Goal: Find specific page/section: Find specific page/section

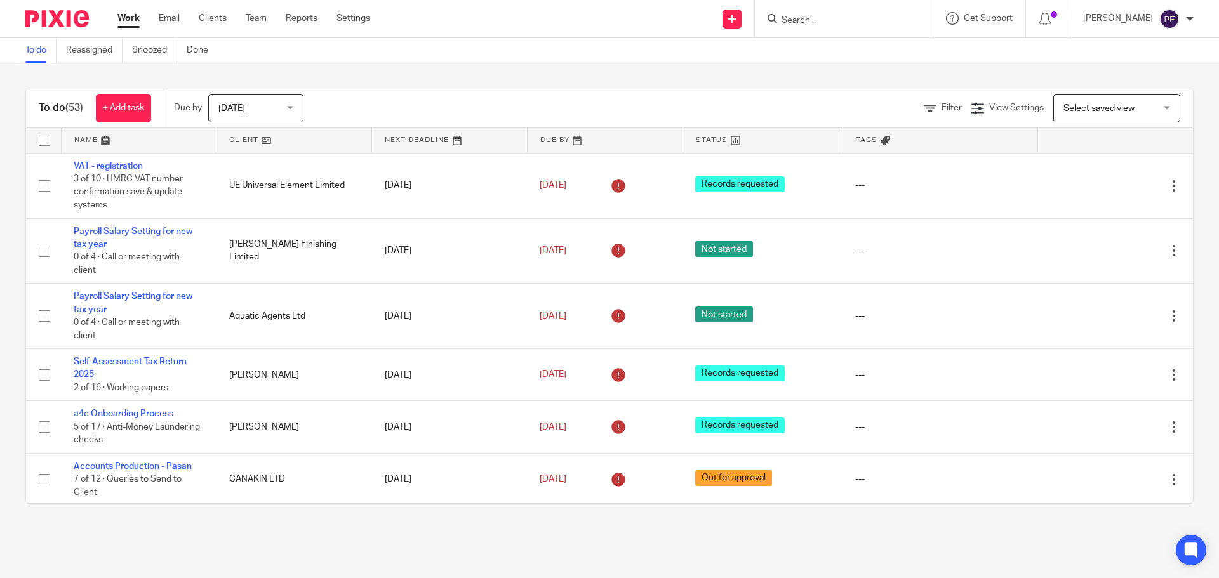
click at [832, 22] on input "Search" at bounding box center [837, 20] width 114 height 11
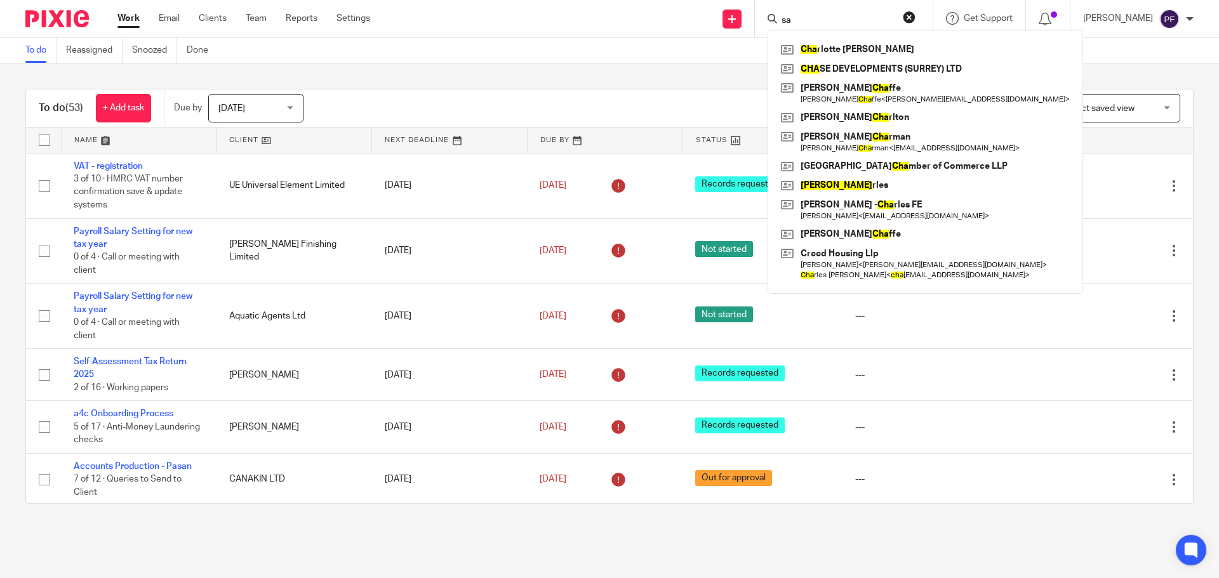
type input "s"
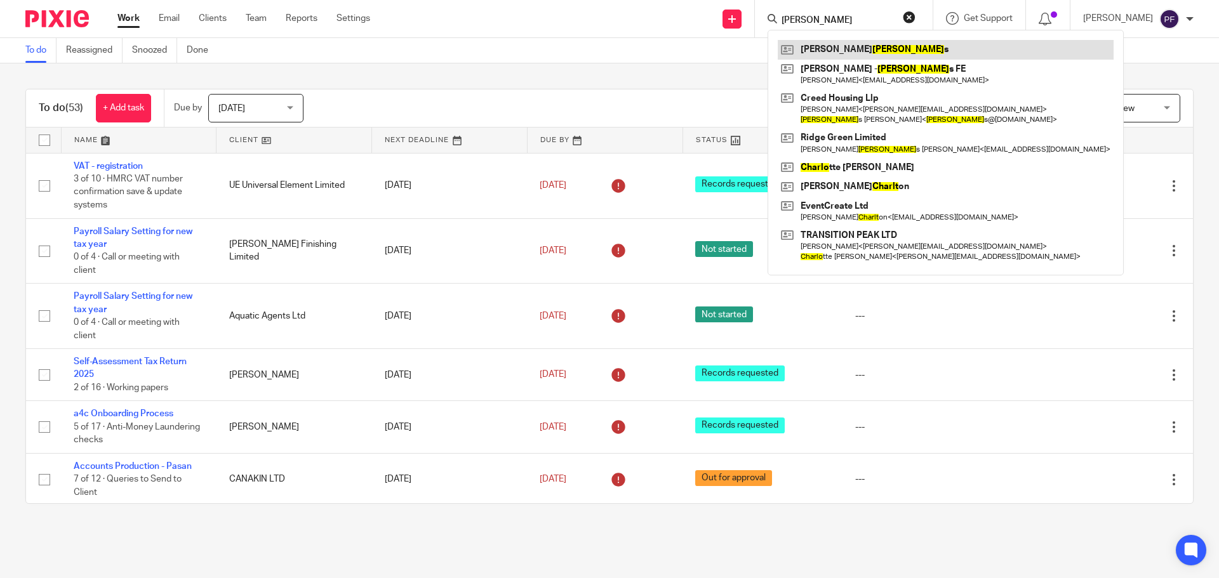
type input "charle"
click at [813, 48] on link at bounding box center [946, 49] width 336 height 19
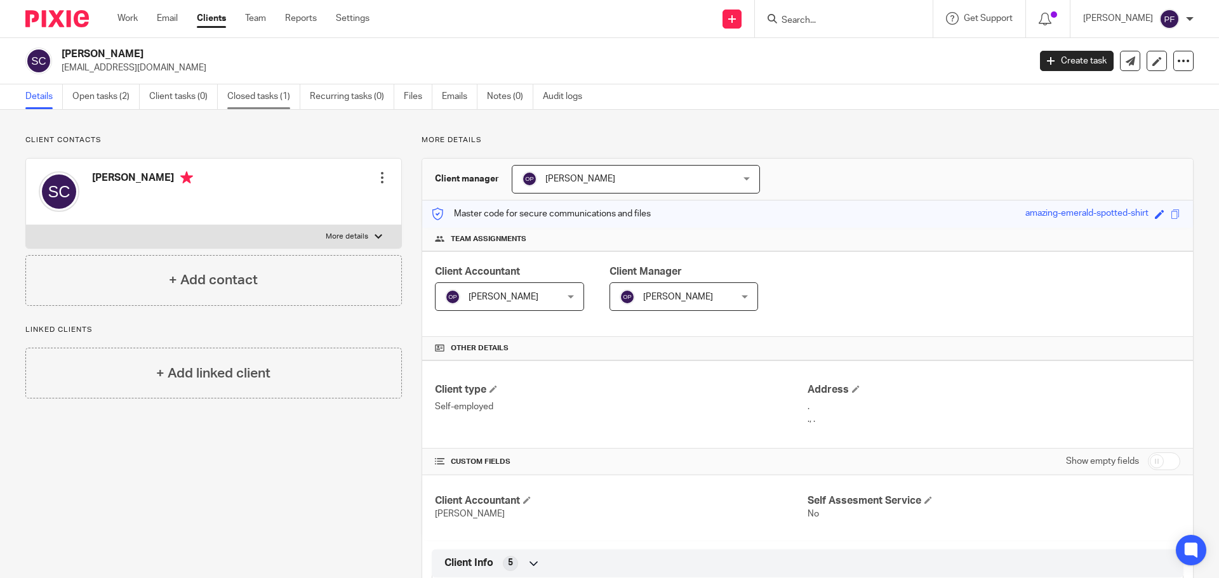
click at [259, 100] on link "Closed tasks (1)" at bounding box center [263, 96] width 73 height 25
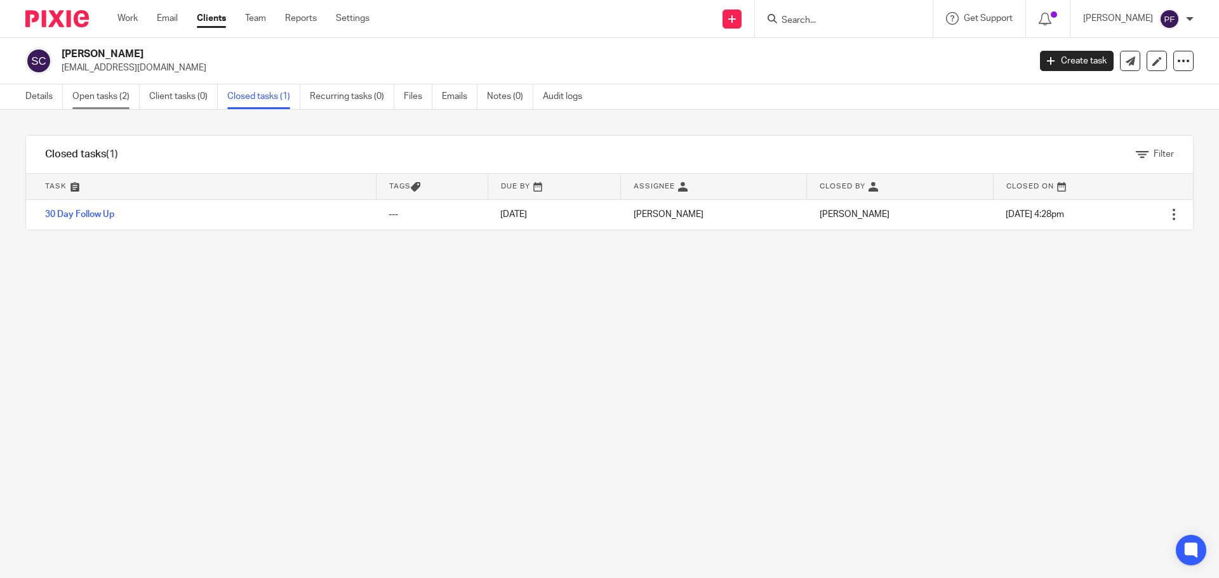
click at [93, 105] on link "Open tasks (2)" at bounding box center [105, 96] width 67 height 25
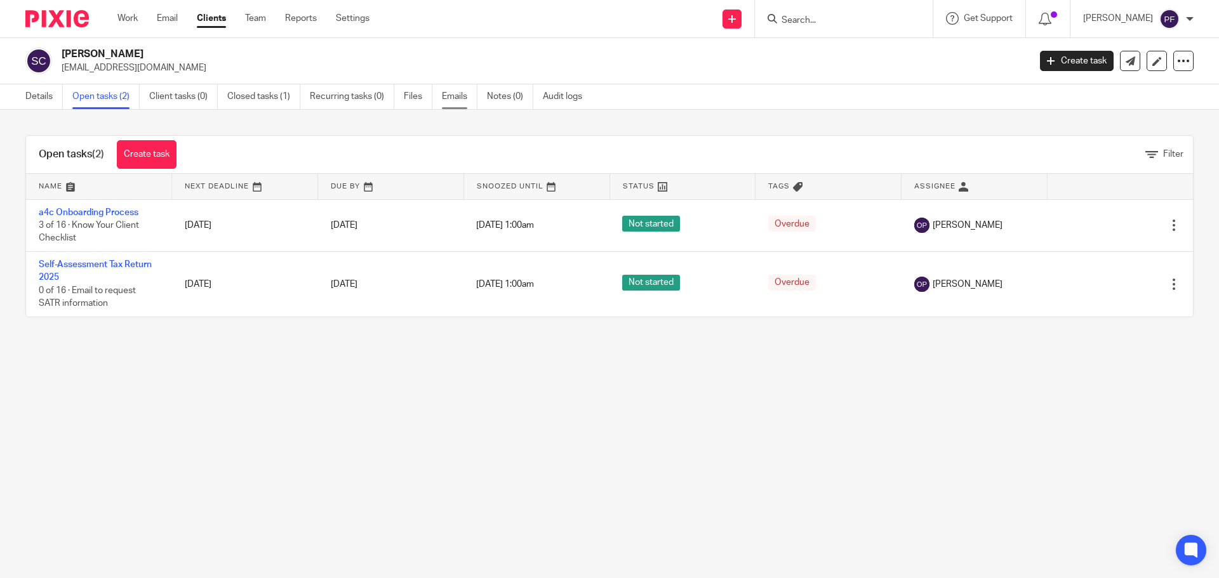
click at [467, 101] on link "Emails" at bounding box center [460, 96] width 36 height 25
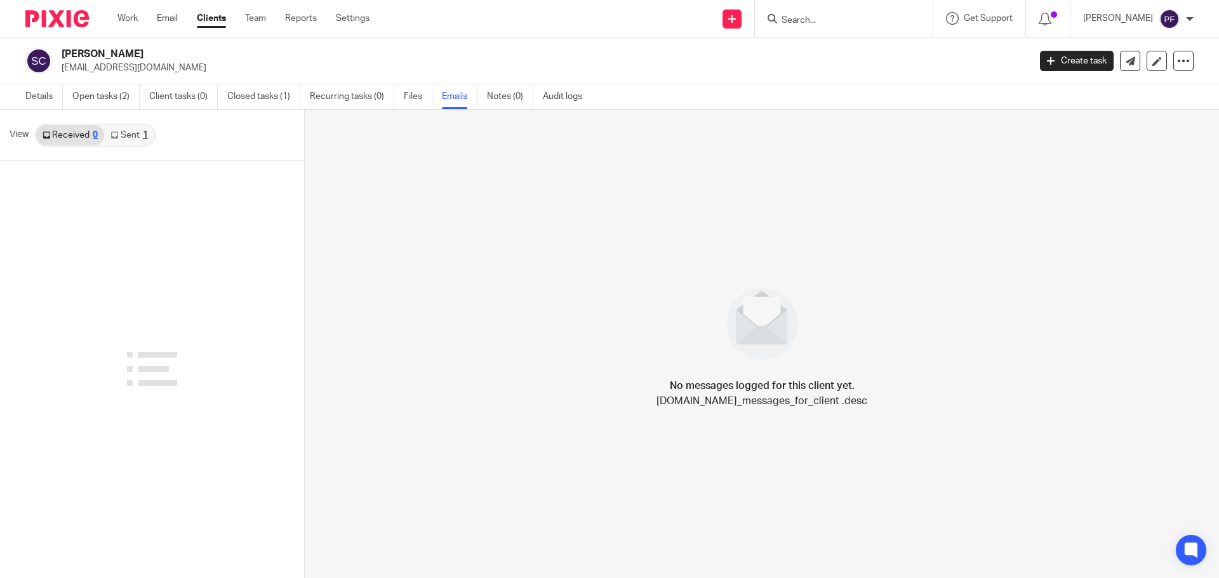
click at [113, 142] on link "Sent 1" at bounding box center [129, 135] width 50 height 20
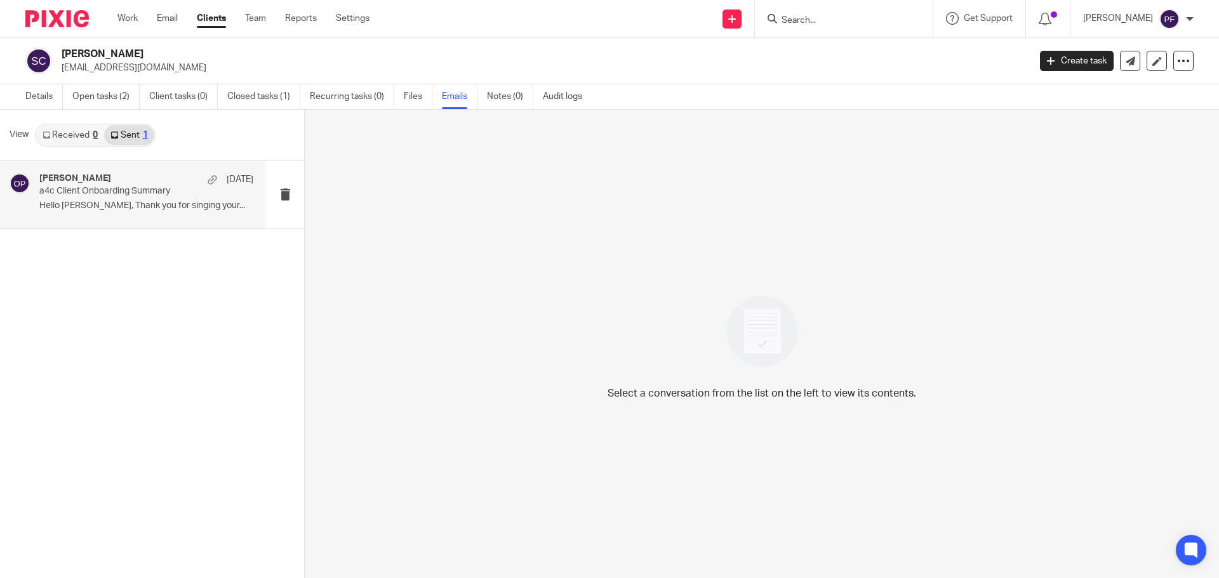
click at [143, 195] on p "a4c Client Onboarding Summary" at bounding box center [124, 191] width 171 height 11
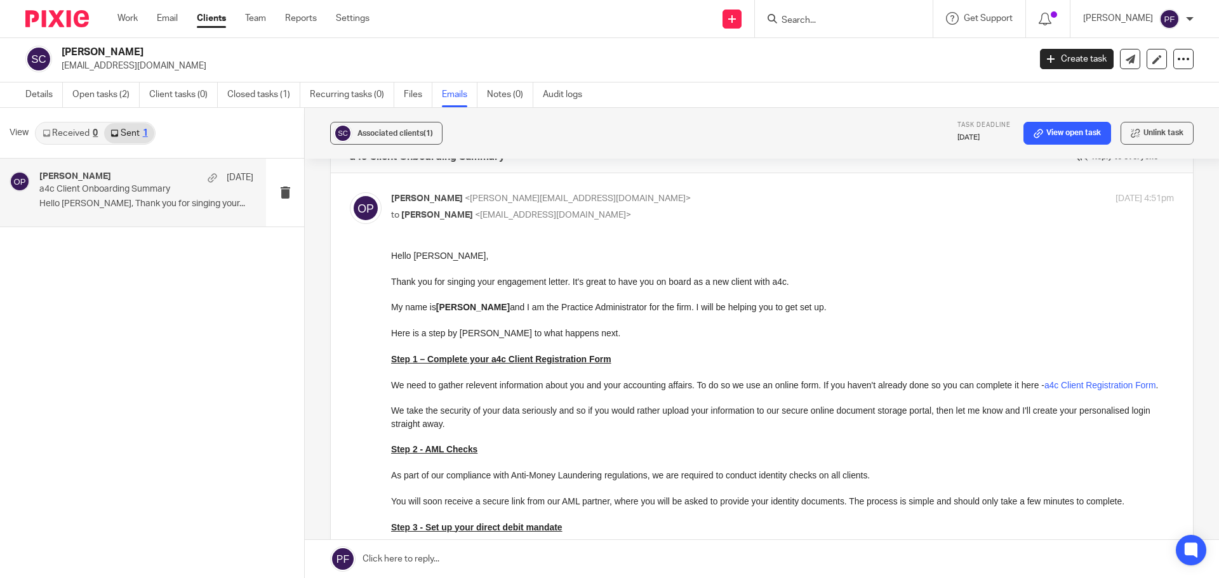
scroll to position [1, 0]
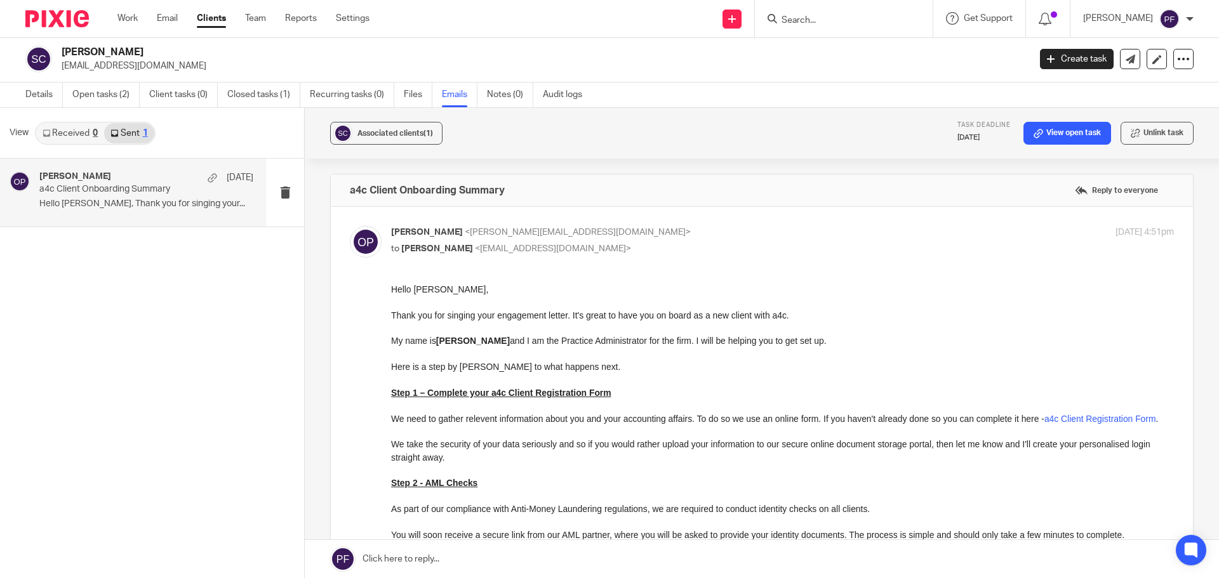
click at [73, 131] on link "Received 0" at bounding box center [70, 133] width 68 height 20
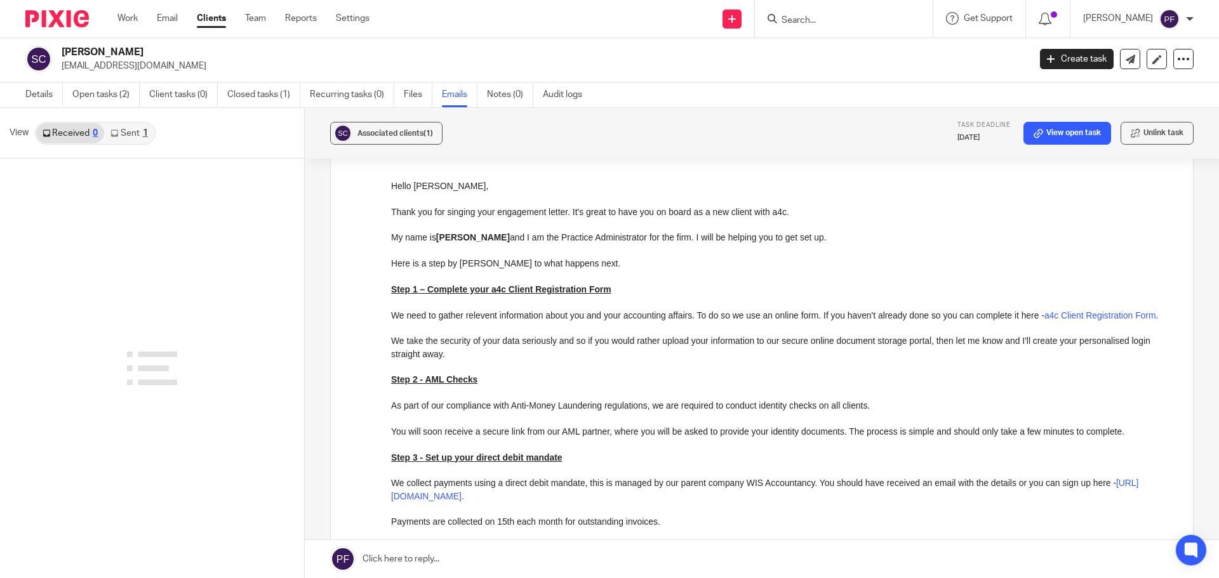
scroll to position [0, 0]
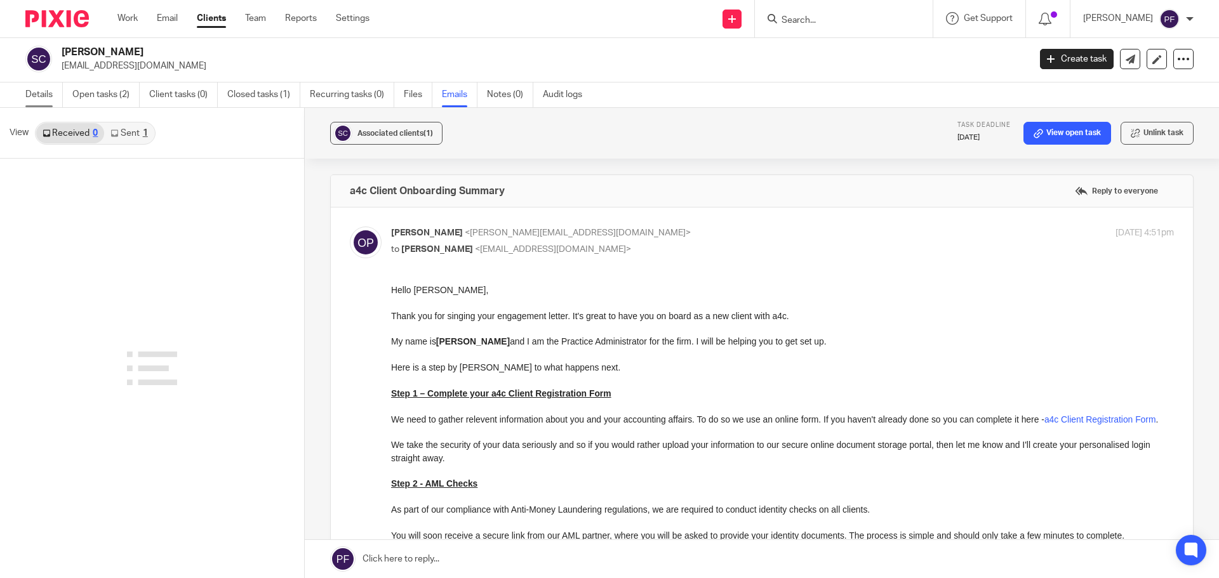
click at [48, 93] on link "Details" at bounding box center [43, 95] width 37 height 25
